Goal: Navigation & Orientation: Find specific page/section

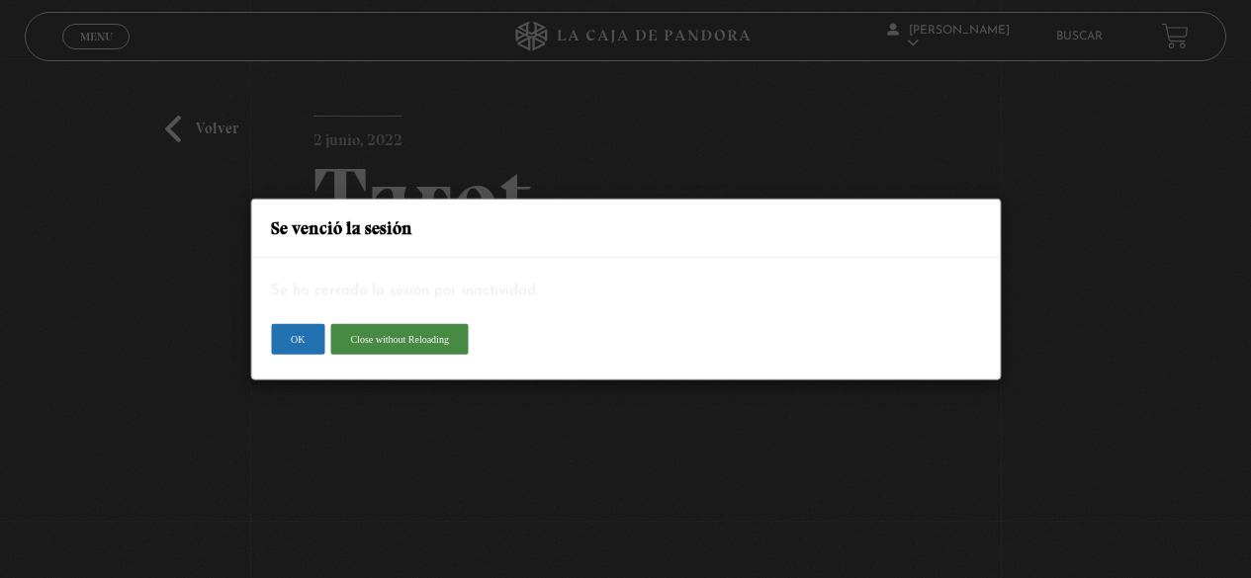
scroll to position [144, 0]
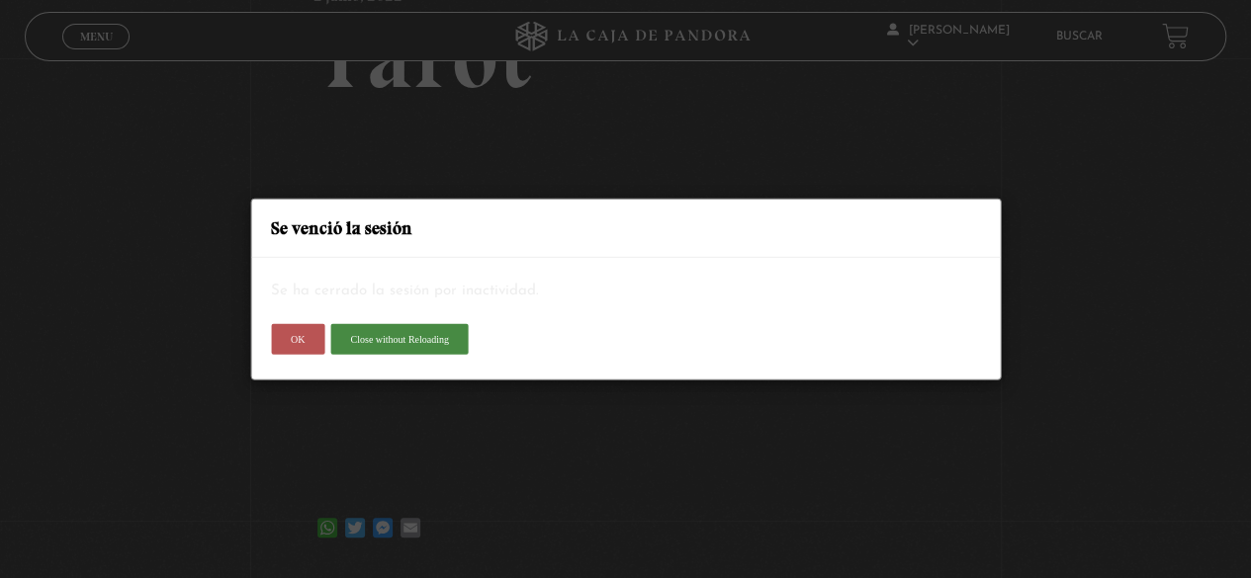
click at [286, 339] on button "OK" at bounding box center [297, 339] width 53 height 32
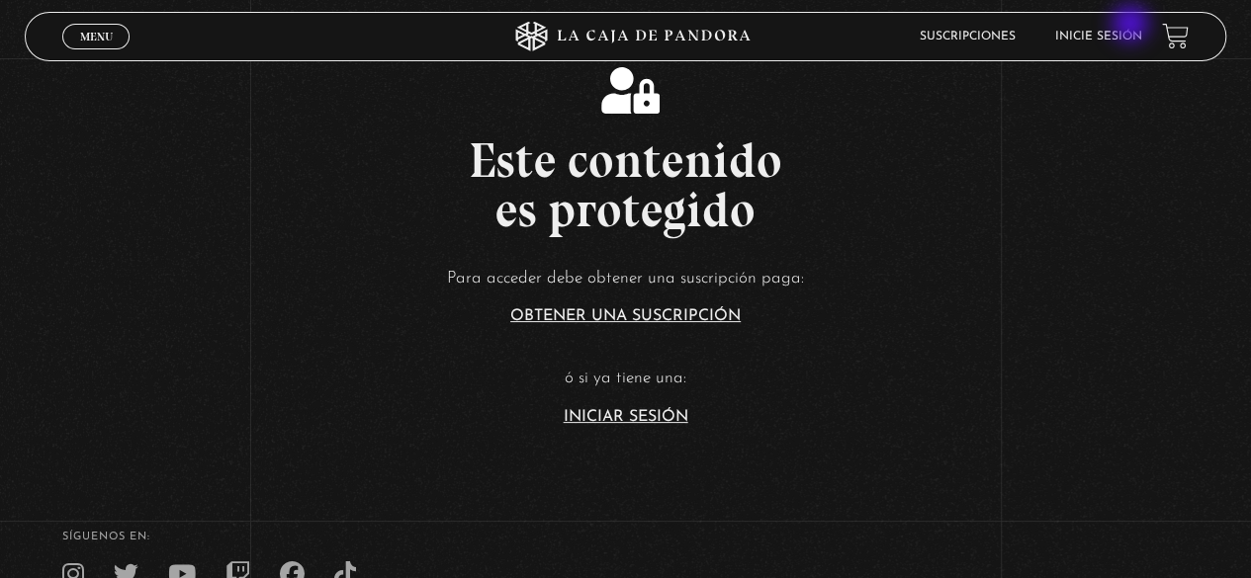
click at [1132, 26] on li "Inicie sesión" at bounding box center [1098, 36] width 87 height 31
click at [1125, 41] on link "Inicie sesión" at bounding box center [1098, 37] width 87 height 12
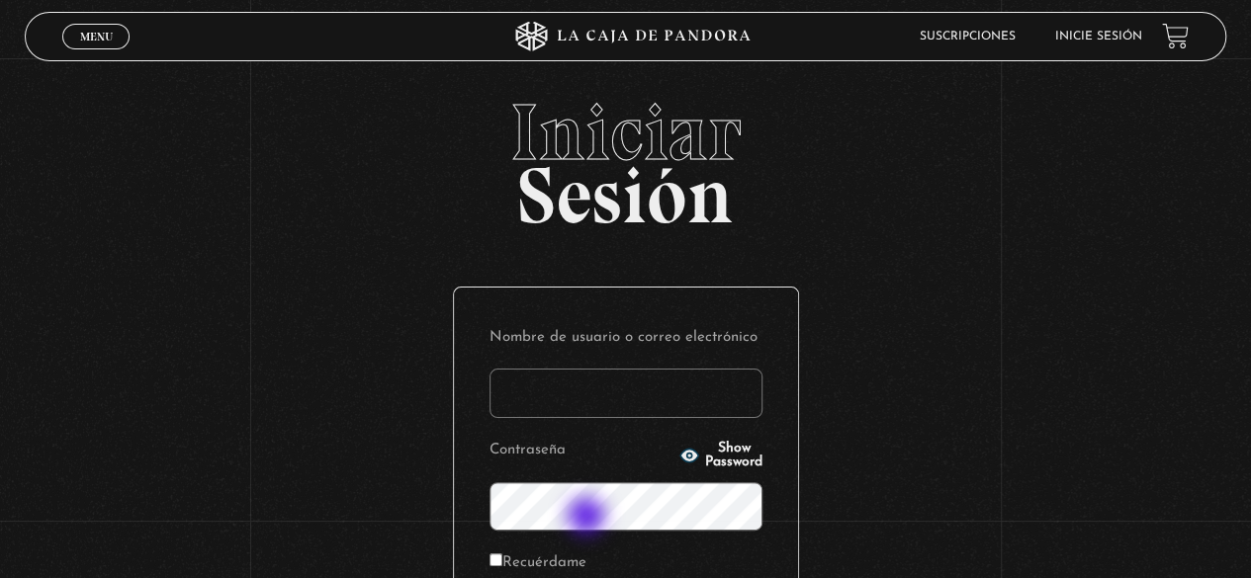
type input "[EMAIL_ADDRESS][DOMAIN_NAME]"
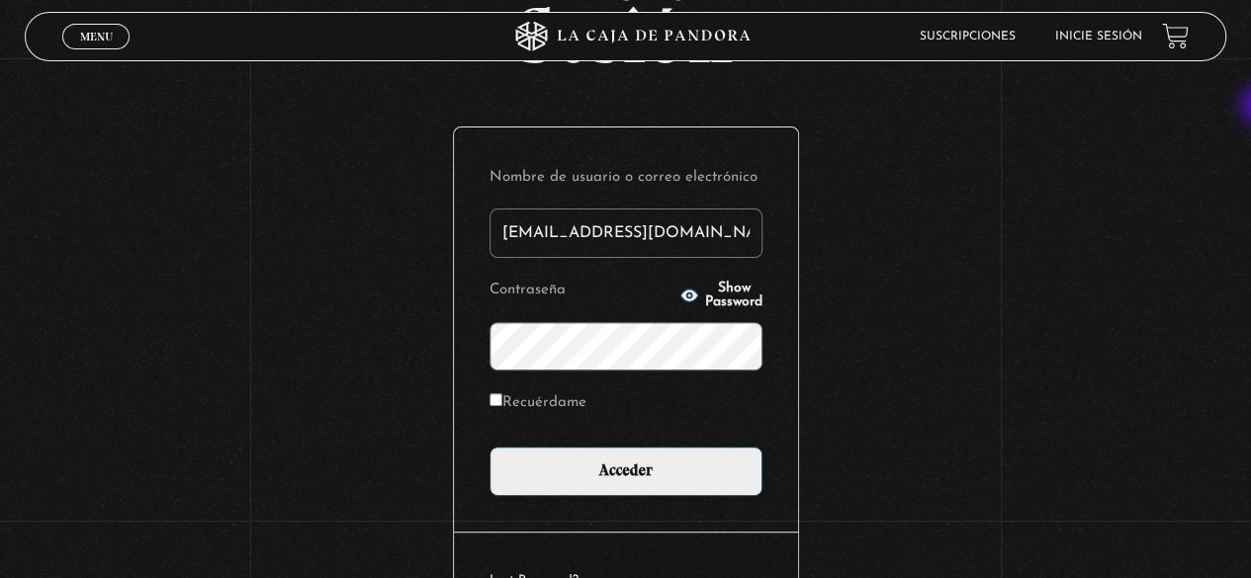
scroll to position [173, 0]
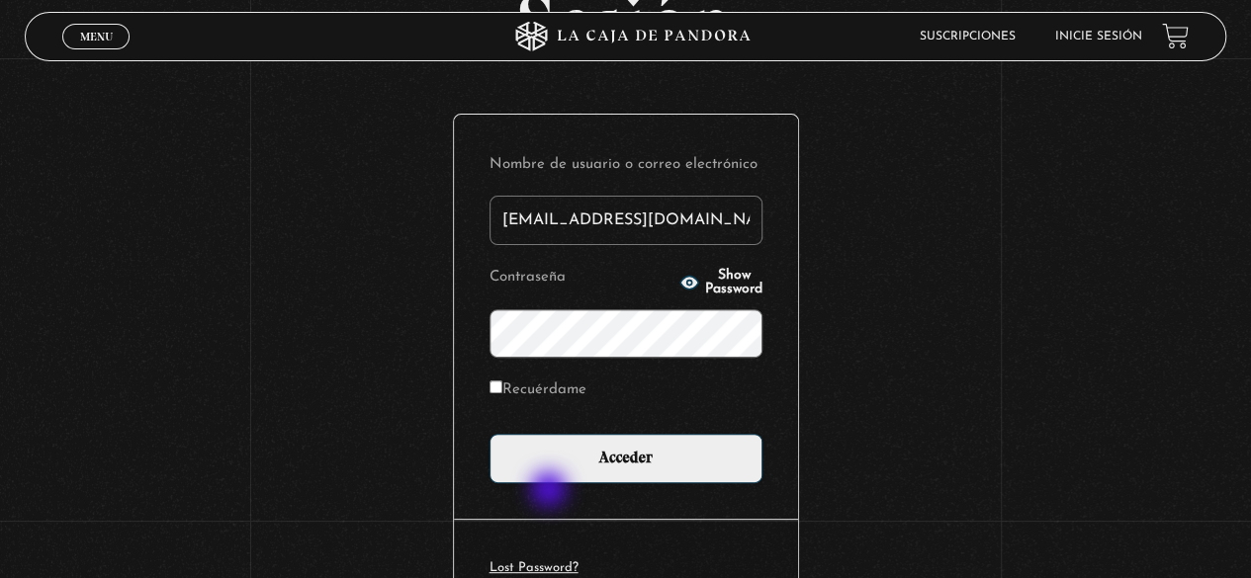
click at [551, 491] on div "Nombre de usuario o correo electrónico s.pamgm@yahoo.com Contraseña Show Passwo…" at bounding box center [626, 317] width 344 height 404
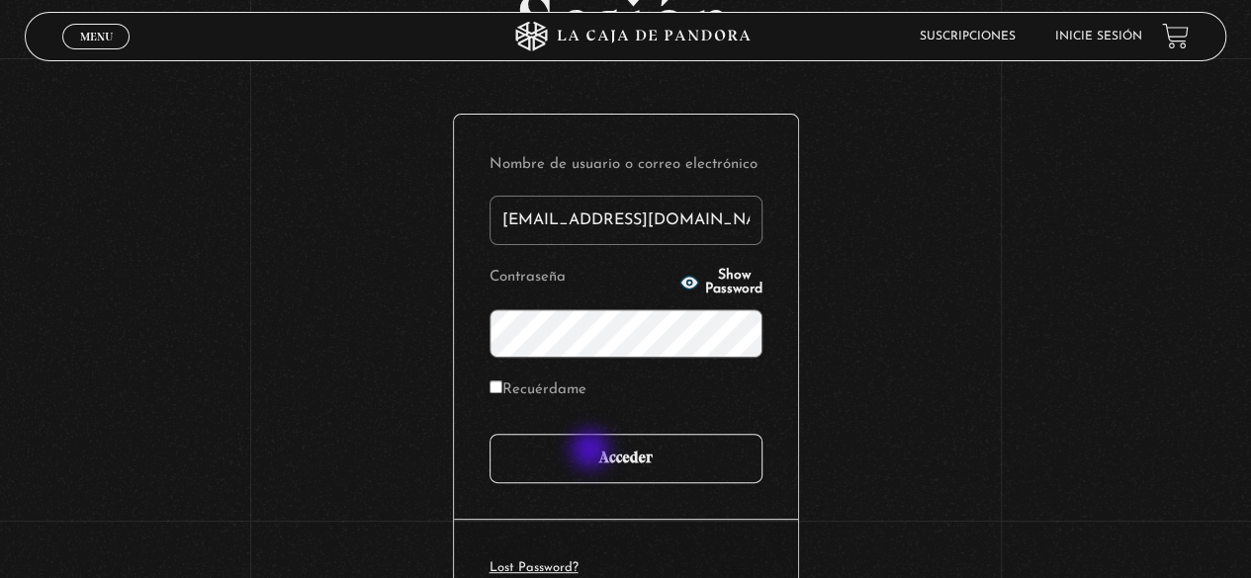
click at [592, 452] on input "Acceder" at bounding box center [625, 458] width 273 height 49
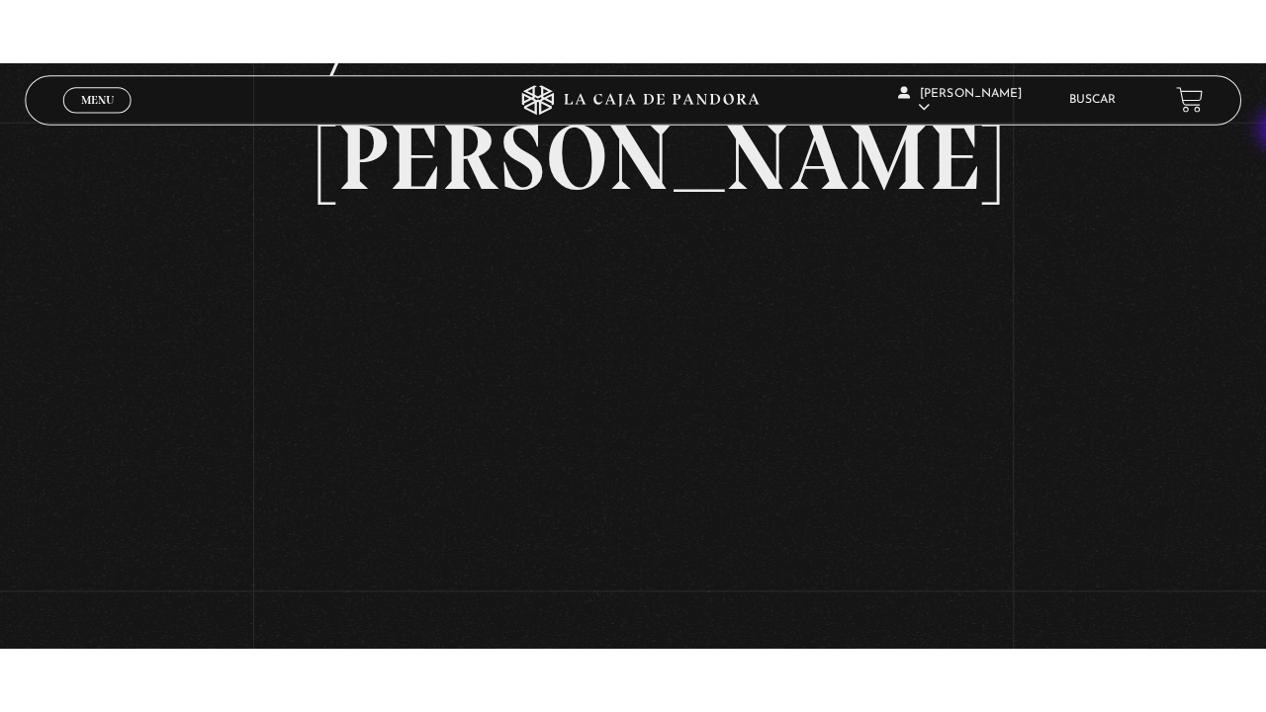
scroll to position [293, 0]
